Goal: Check status: Check status

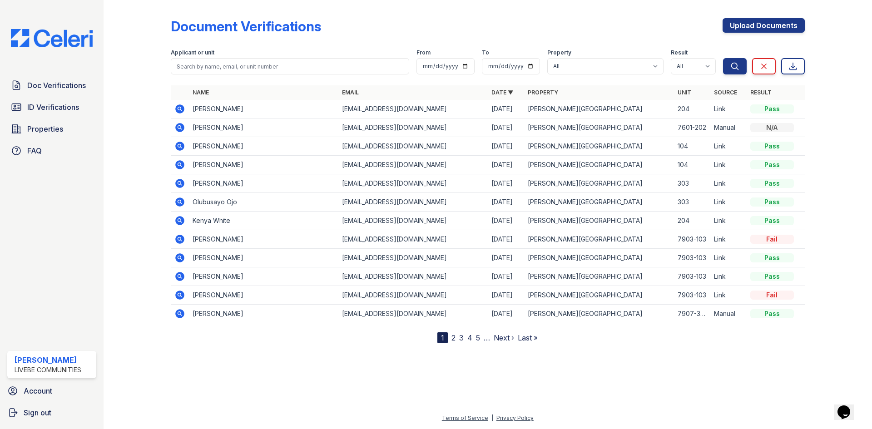
click at [178, 108] on icon at bounding box center [179, 109] width 11 height 11
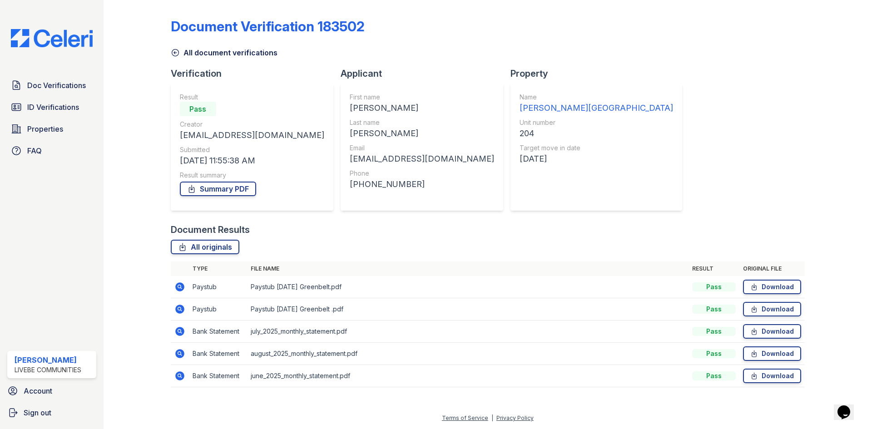
click at [180, 290] on icon at bounding box center [179, 287] width 9 height 9
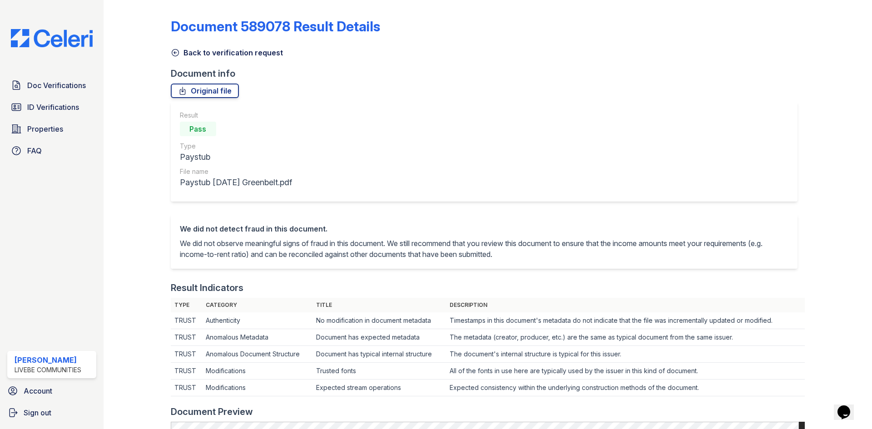
click at [175, 52] on icon at bounding box center [175, 52] width 9 height 9
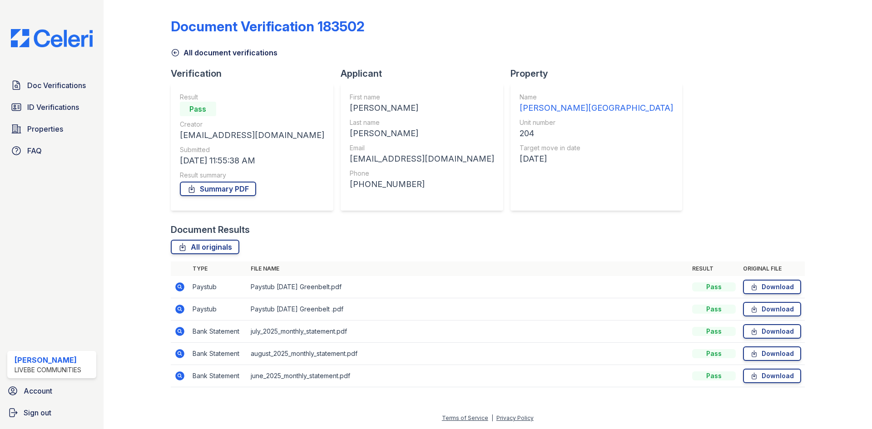
click at [179, 312] on icon at bounding box center [179, 309] width 9 height 9
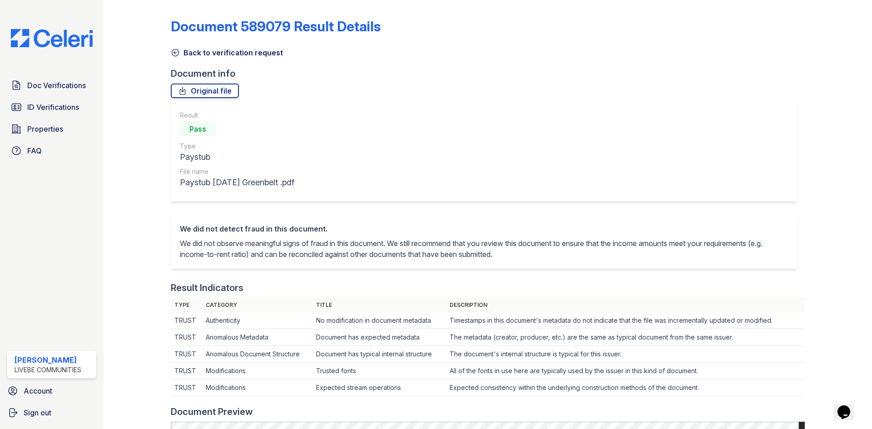
click at [175, 52] on icon at bounding box center [175, 52] width 9 height 9
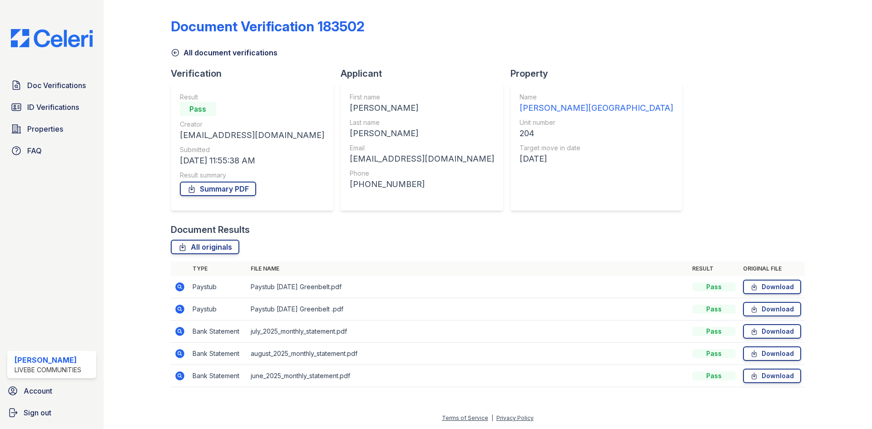
click at [179, 308] on icon at bounding box center [179, 309] width 11 height 11
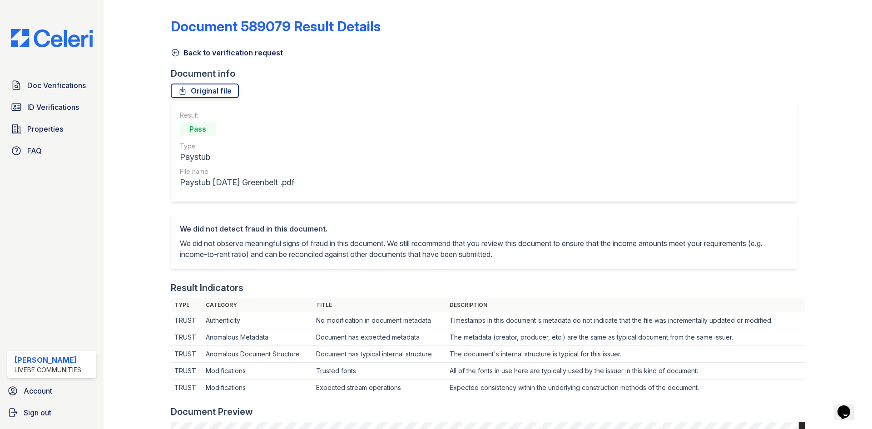
click at [175, 53] on icon at bounding box center [175, 52] width 9 height 9
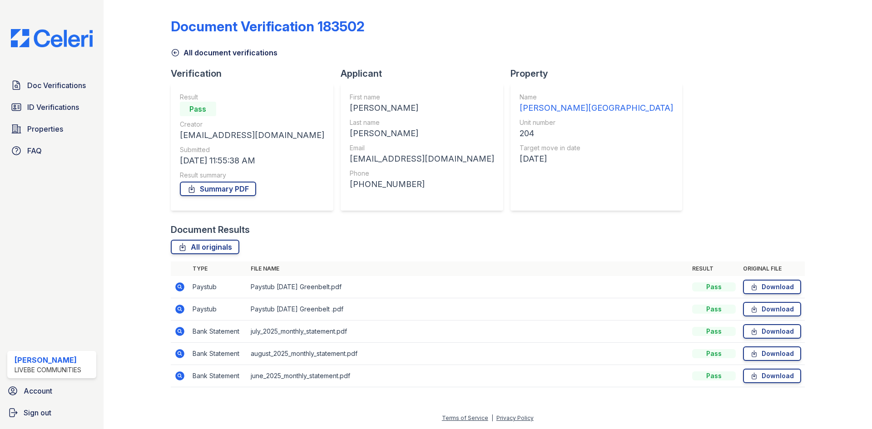
click at [179, 352] on icon at bounding box center [179, 353] width 2 height 2
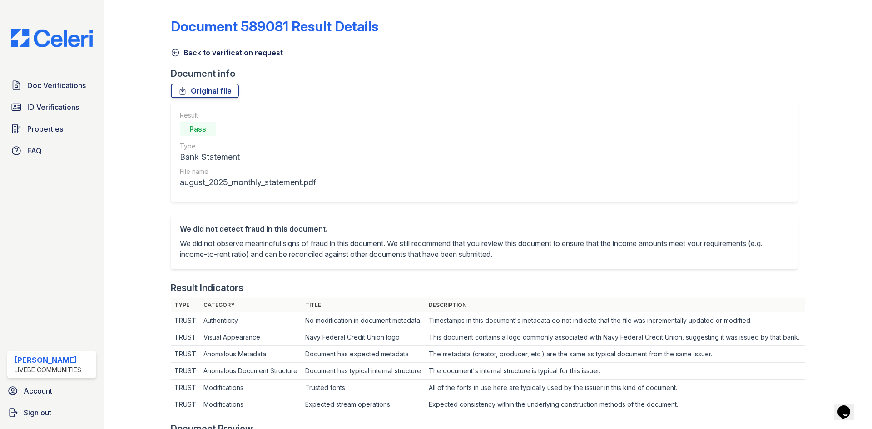
click at [175, 50] on icon at bounding box center [175, 52] width 9 height 9
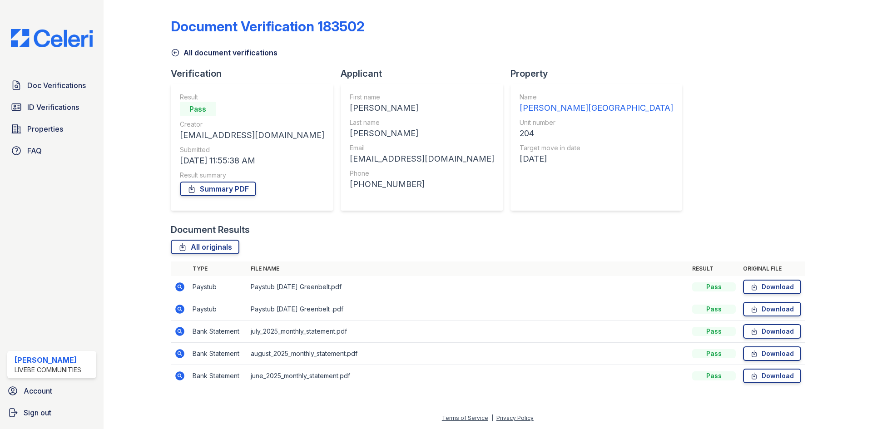
click at [180, 287] on icon at bounding box center [179, 286] width 2 height 2
